Goal: Book appointment/travel/reservation

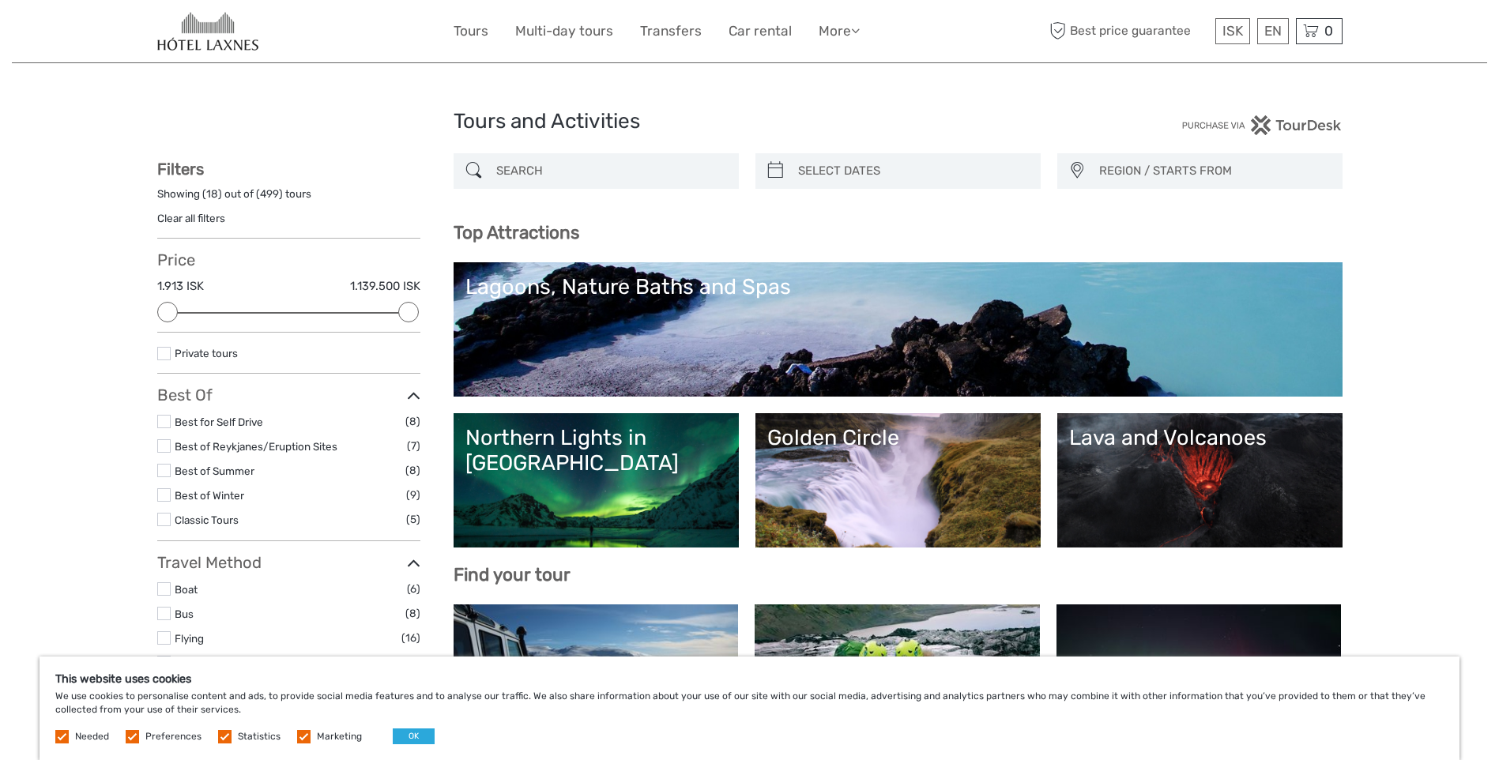
select select
click at [1258, 64] on link "English" at bounding box center [1254, 63] width 66 height 28
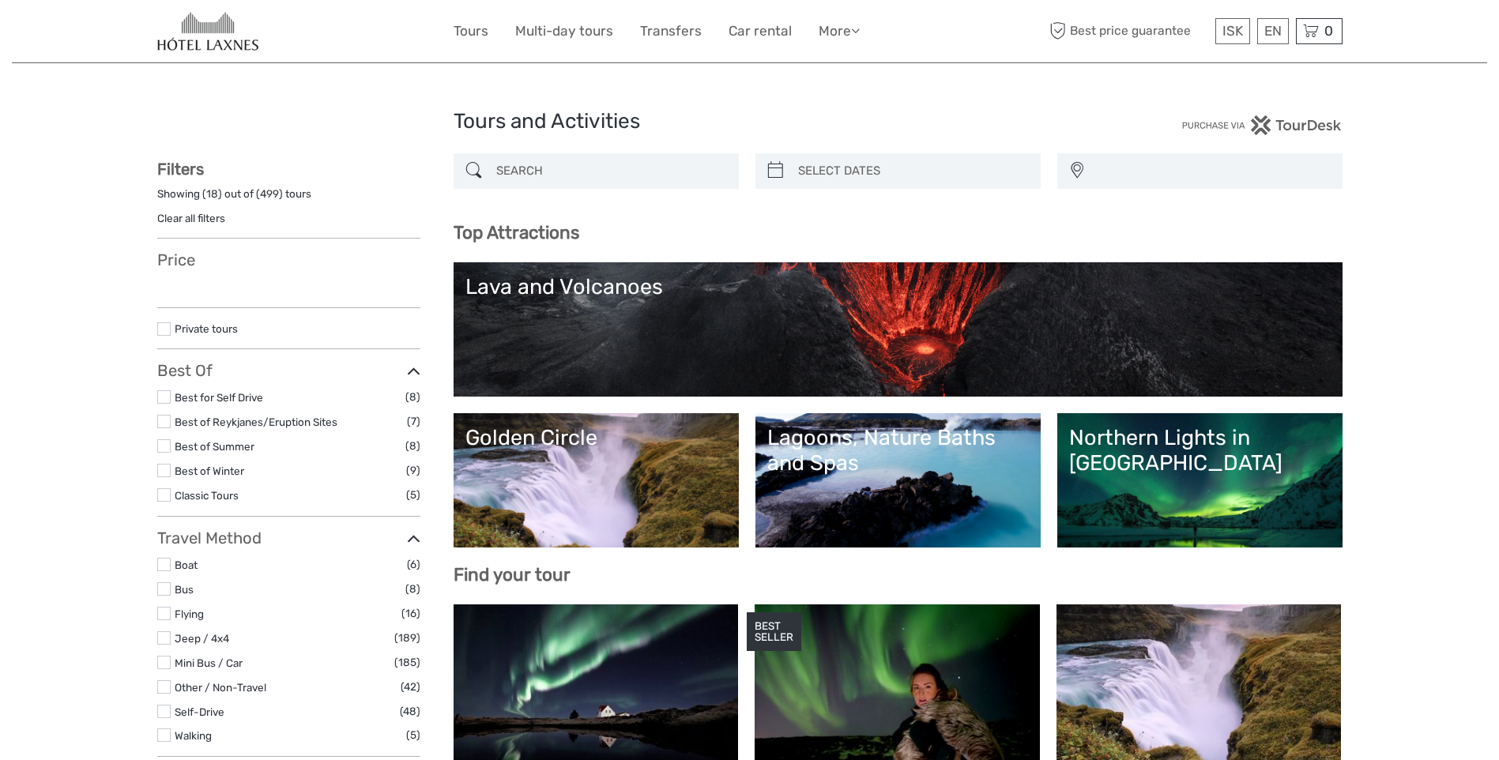
select select
click at [1214, 156] on link "£" at bounding box center [1221, 159] width 54 height 28
select select
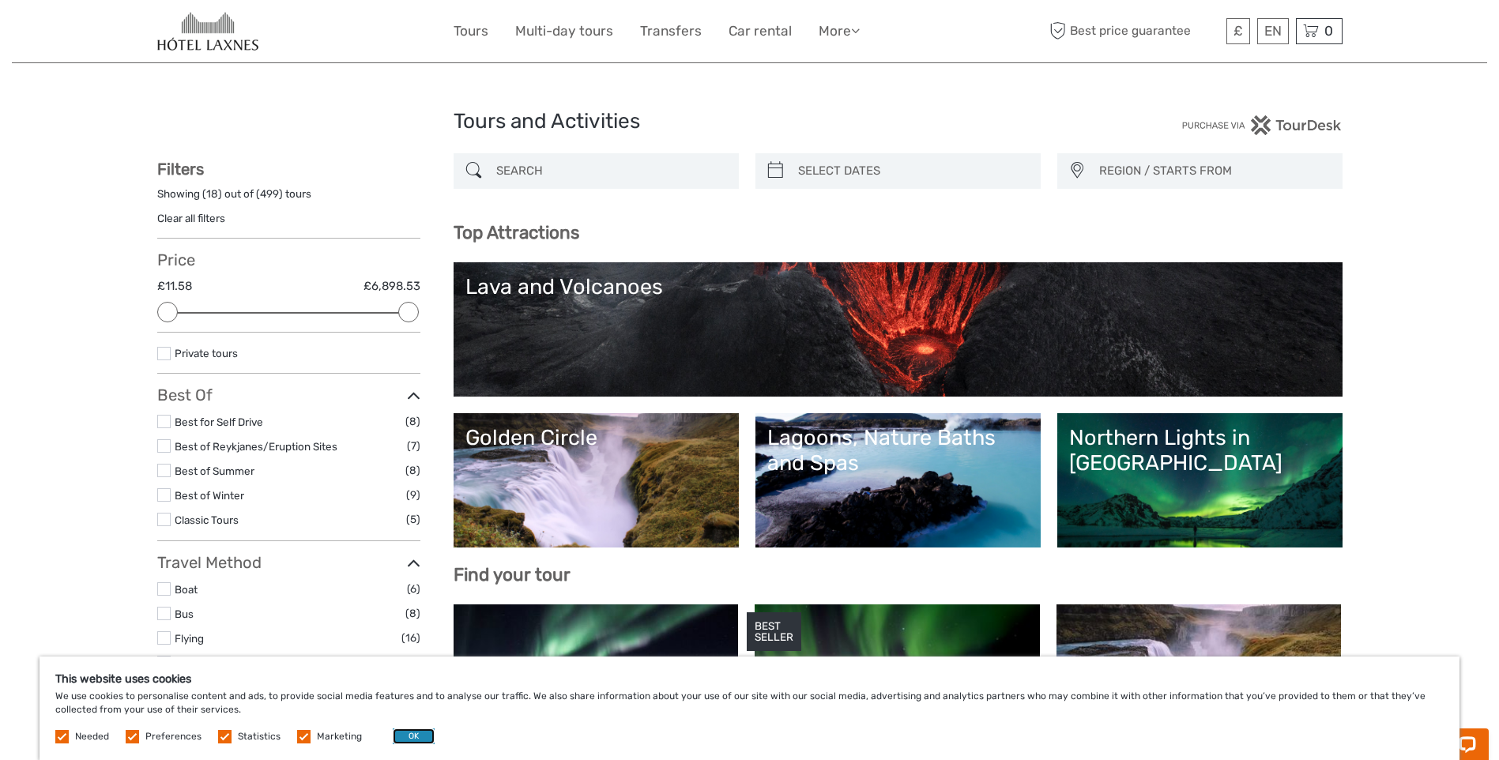
click at [405, 738] on button "OK" at bounding box center [414, 736] width 42 height 16
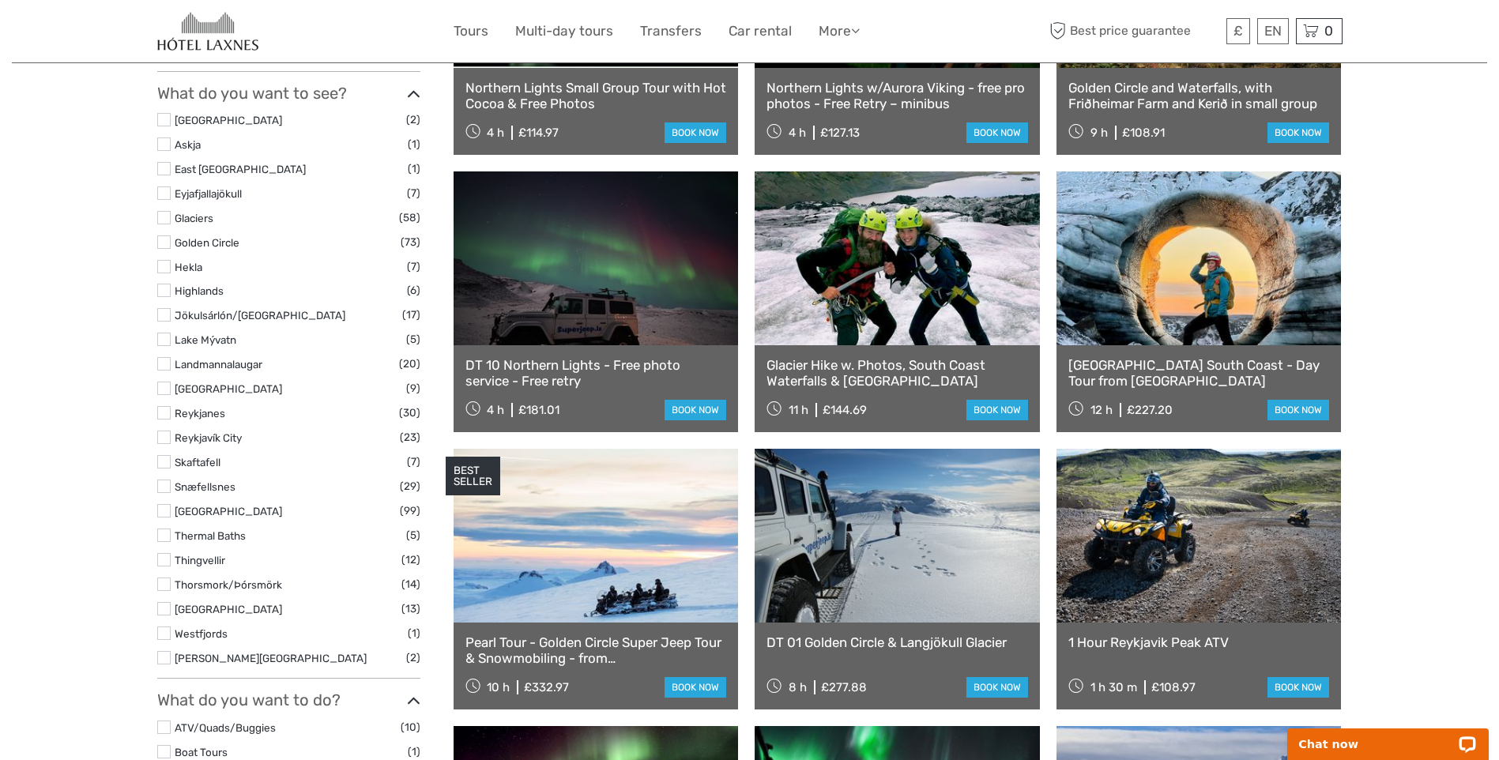
scroll to position [711, 0]
